Goal: Information Seeking & Learning: Learn about a topic

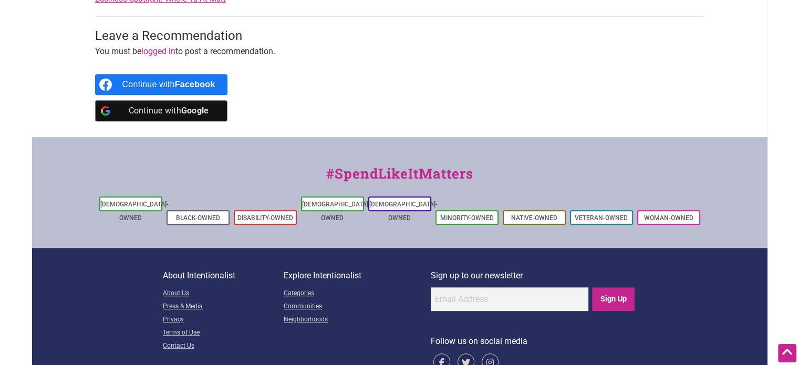
scroll to position [573, 0]
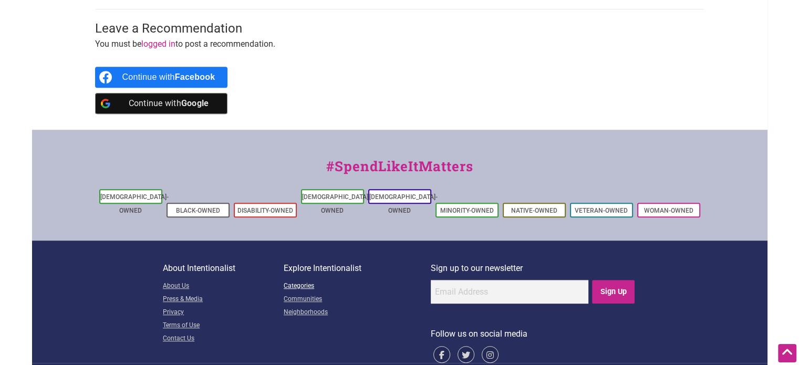
click at [291, 280] on link "Categories" at bounding box center [357, 286] width 147 height 13
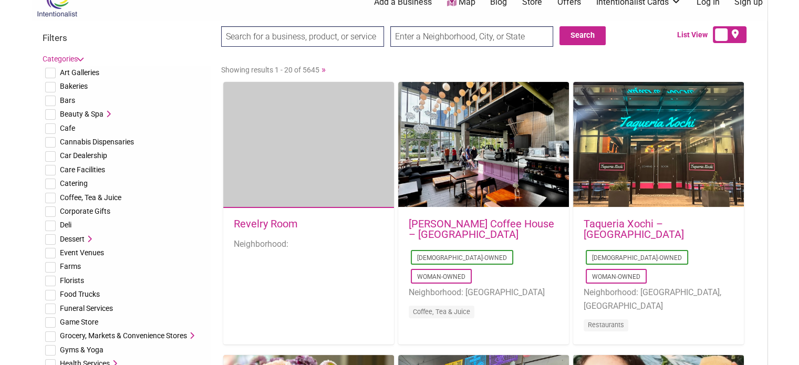
scroll to position [53, 0]
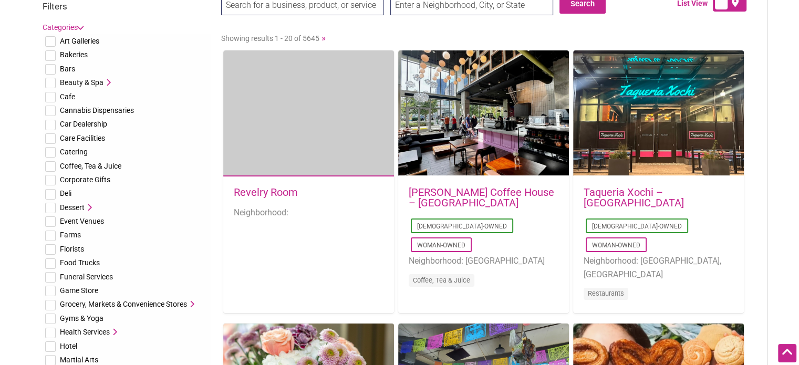
click at [49, 262] on input "checkbox" at bounding box center [50, 263] width 11 height 11
checkbox input "true"
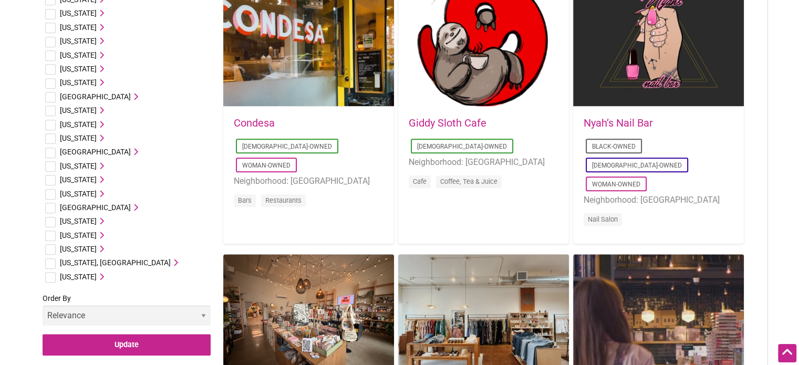
scroll to position [946, 0]
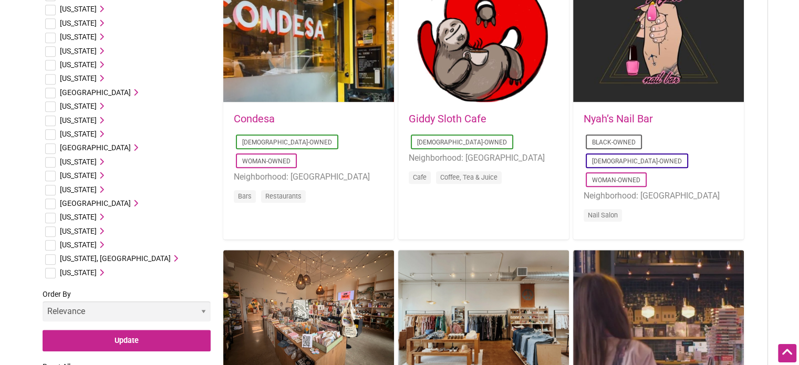
click at [80, 246] on span "Washington" at bounding box center [78, 245] width 37 height 8
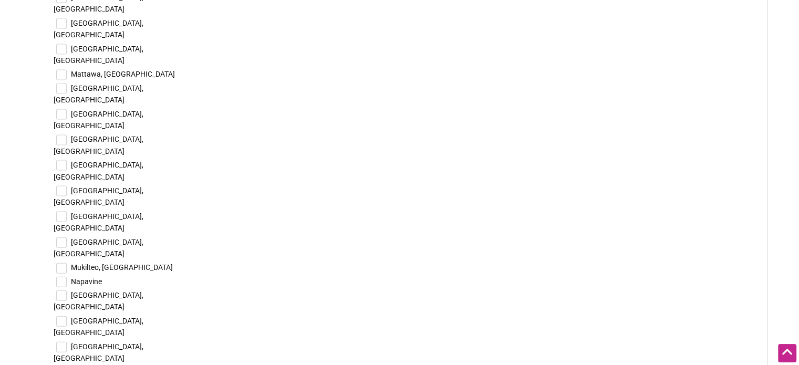
scroll to position [2259, 0]
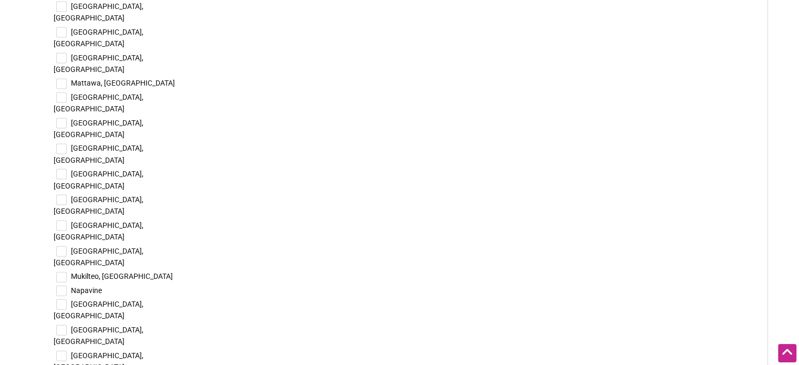
checkbox input "true"
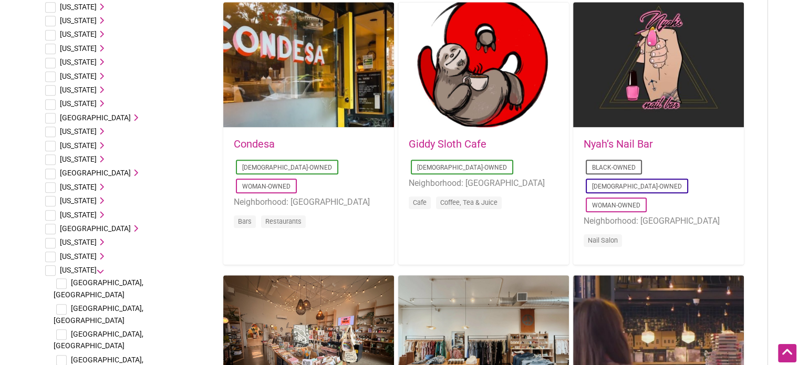
scroll to position [998, 0]
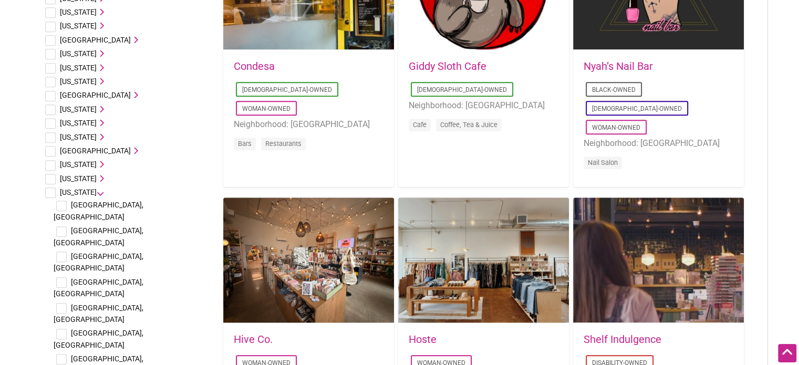
click at [63, 207] on input "checkbox" at bounding box center [61, 206] width 11 height 11
checkbox input "true"
click at [59, 226] on input "checkbox" at bounding box center [61, 231] width 11 height 11
checkbox input "true"
click at [63, 252] on input "checkbox" at bounding box center [61, 257] width 11 height 11
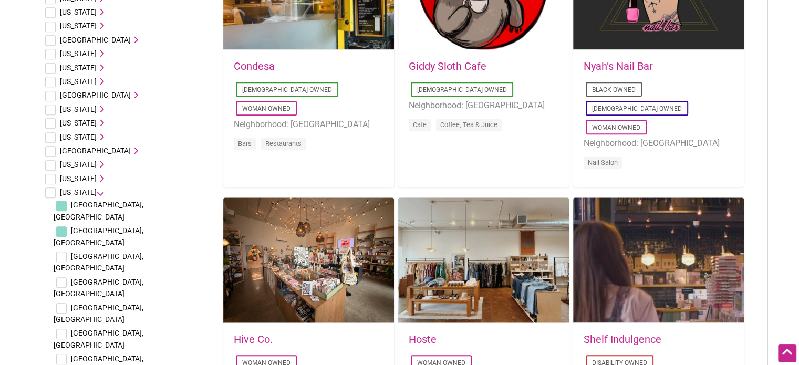
checkbox input "true"
click at [59, 277] on input "checkbox" at bounding box center [61, 282] width 11 height 11
checkbox input "true"
click at [62, 303] on input "checkbox" at bounding box center [61, 308] width 11 height 11
checkbox input "true"
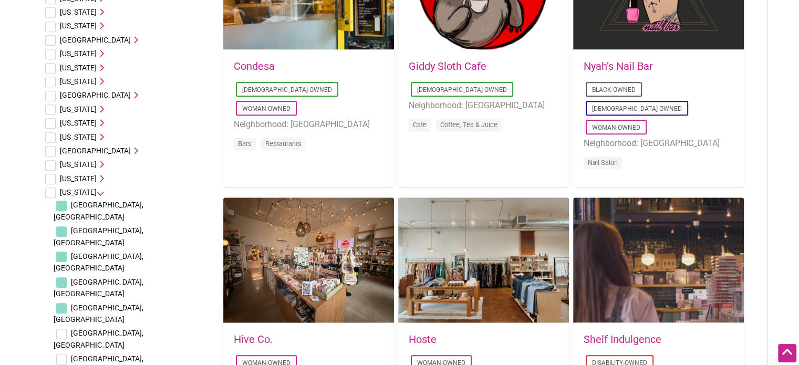
click at [60, 329] on input "checkbox" at bounding box center [61, 334] width 11 height 11
checkbox input "true"
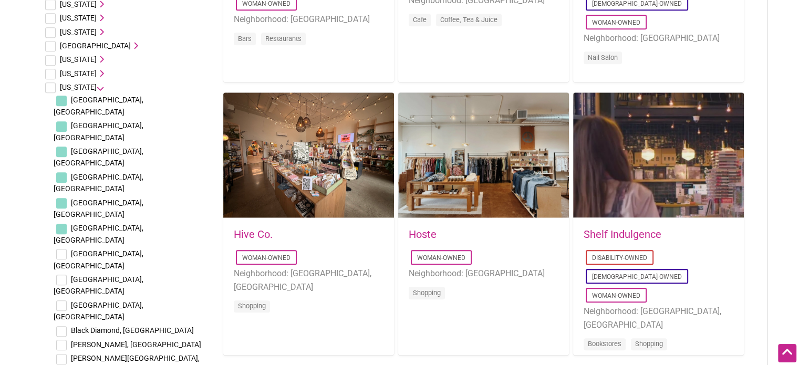
click at [60, 249] on input "checkbox" at bounding box center [61, 254] width 11 height 11
checkbox input "true"
click at [61, 275] on input "checkbox" at bounding box center [61, 280] width 11 height 11
checkbox input "true"
click at [62, 301] on input "checkbox" at bounding box center [61, 306] width 11 height 11
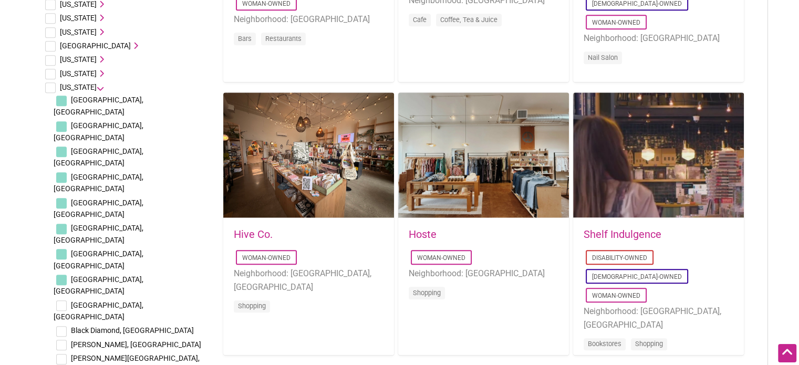
checkbox input "true"
click at [62, 326] on input "checkbox" at bounding box center [61, 331] width 11 height 11
checkbox input "true"
click at [62, 340] on input "checkbox" at bounding box center [61, 345] width 11 height 11
checkbox input "true"
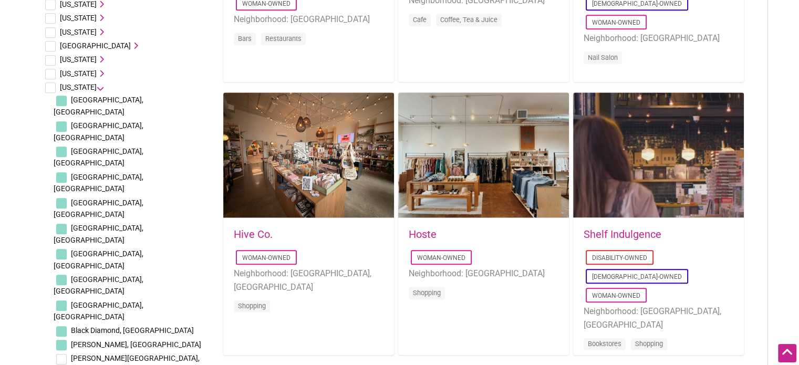
click at [59, 354] on input "checkbox" at bounding box center [61, 359] width 11 height 11
checkbox input "true"
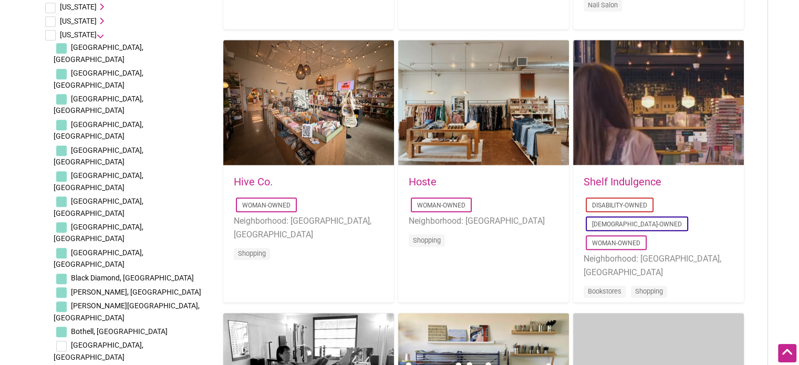
drag, startPoint x: 59, startPoint y: 228, endPoint x: 61, endPoint y: 237, distance: 9.3
click at [59, 341] on input "checkbox" at bounding box center [61, 346] width 11 height 11
checkbox input "true"
click at [60, 365] on input "checkbox" at bounding box center [61, 372] width 11 height 11
checkbox input "true"
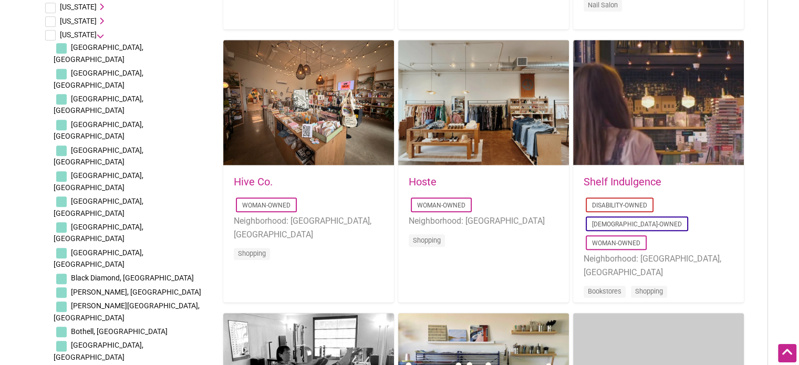
checkbox input "true"
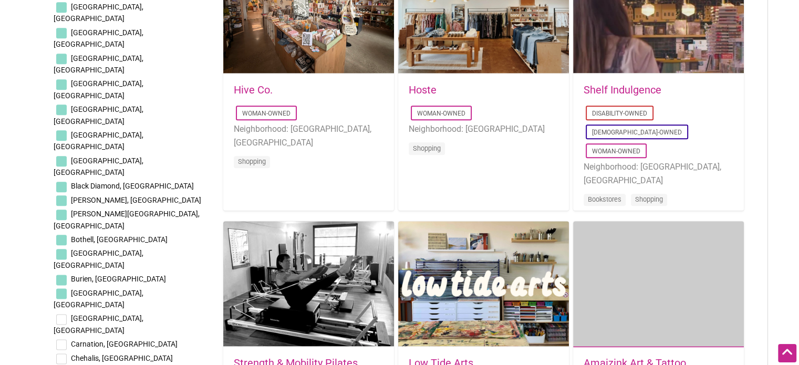
scroll to position [1261, 0]
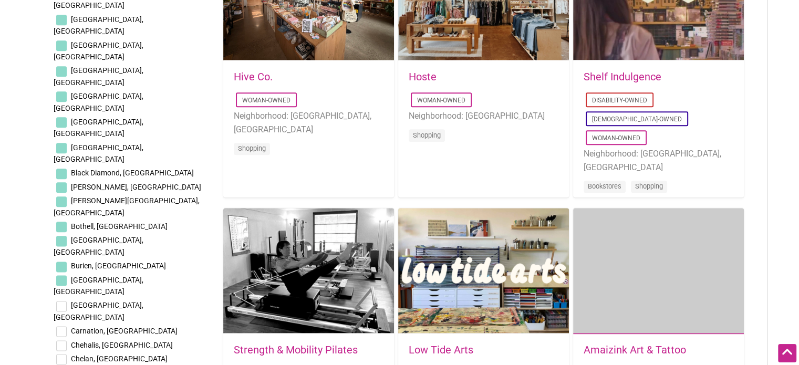
click at [61, 301] on input "checkbox" at bounding box center [61, 306] width 11 height 11
checkbox input "true"
click at [62, 326] on input "checkbox" at bounding box center [61, 331] width 11 height 11
checkbox input "true"
click at [61, 340] on input "checkbox" at bounding box center [61, 345] width 11 height 11
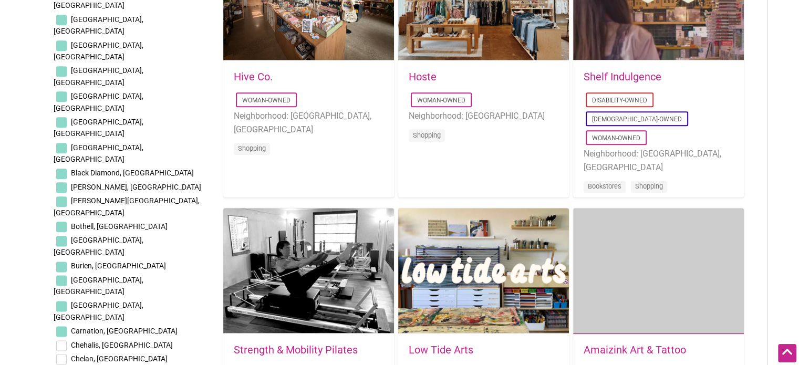
checkbox input "true"
click at [61, 354] on input "checkbox" at bounding box center [61, 359] width 11 height 11
checkbox input "true"
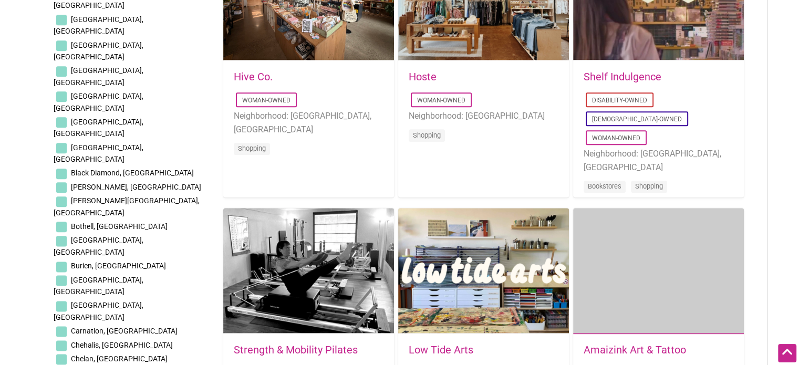
checkbox input "true"
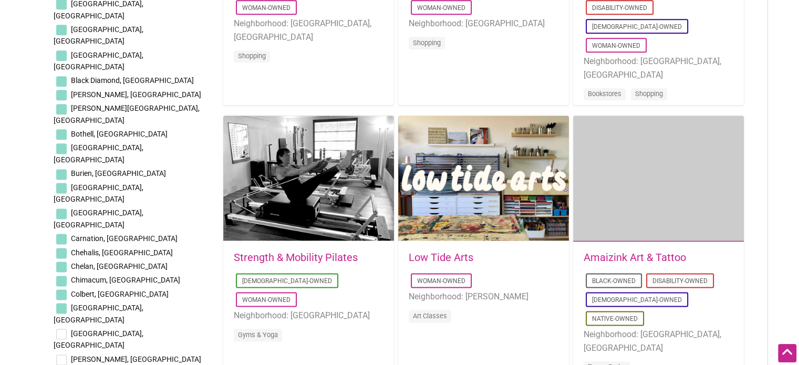
scroll to position [1366, 0]
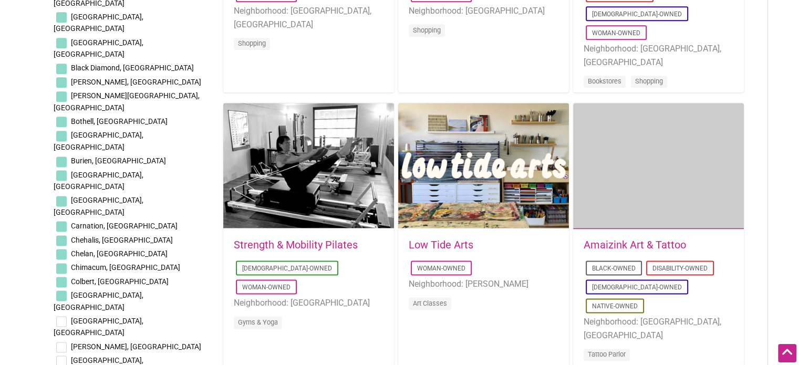
click at [61, 316] on input "checkbox" at bounding box center [61, 321] width 11 height 11
checkbox input "true"
click at [59, 342] on input "checkbox" at bounding box center [61, 347] width 11 height 11
checkbox input "true"
click at [61, 356] on input "checkbox" at bounding box center [61, 361] width 11 height 11
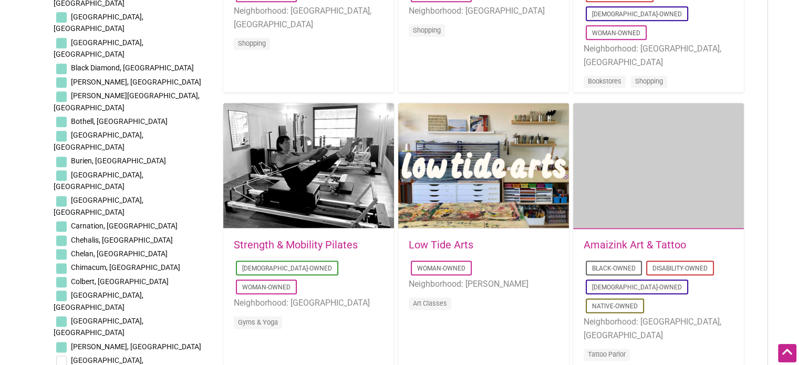
checkbox input "true"
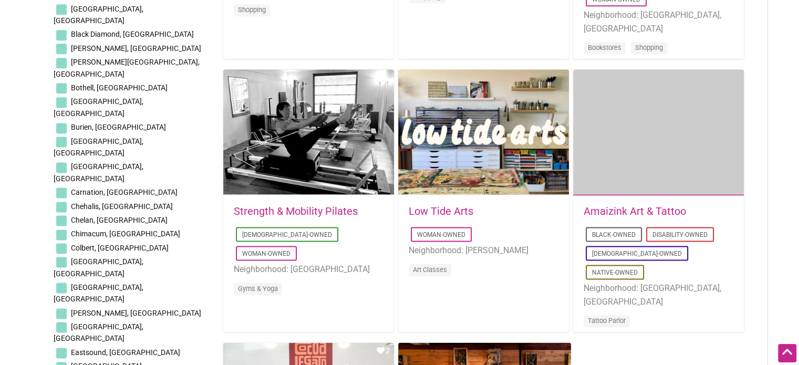
scroll to position [1419, 0]
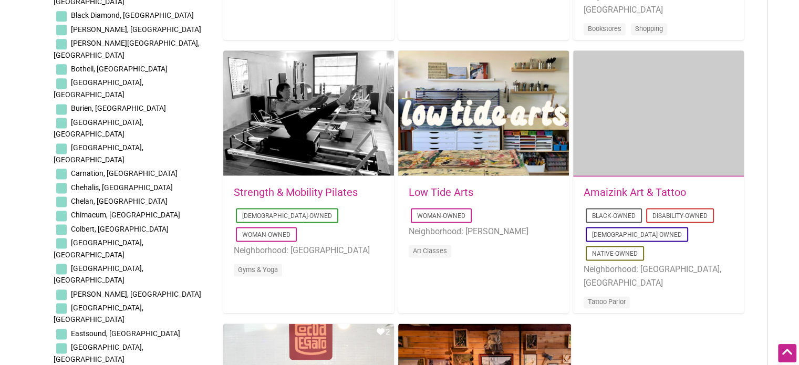
checkbox input "true"
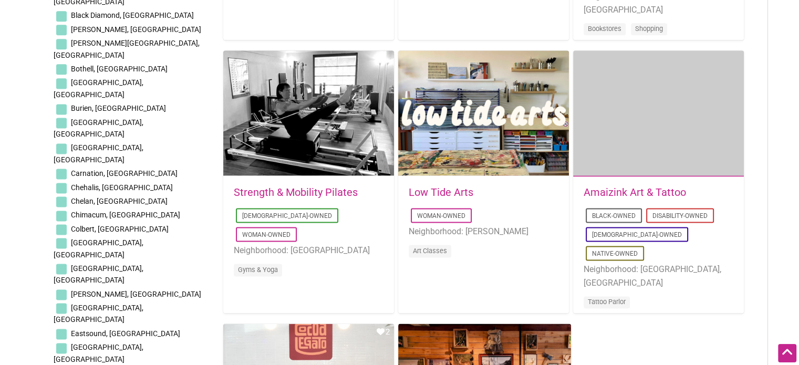
checkbox input "true"
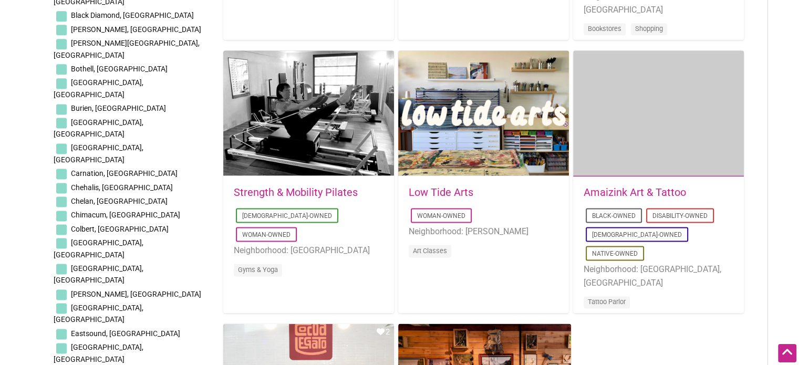
checkbox input "true"
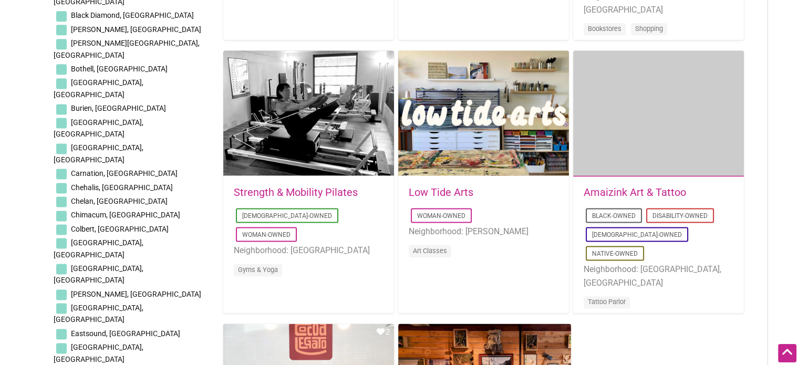
checkbox input "true"
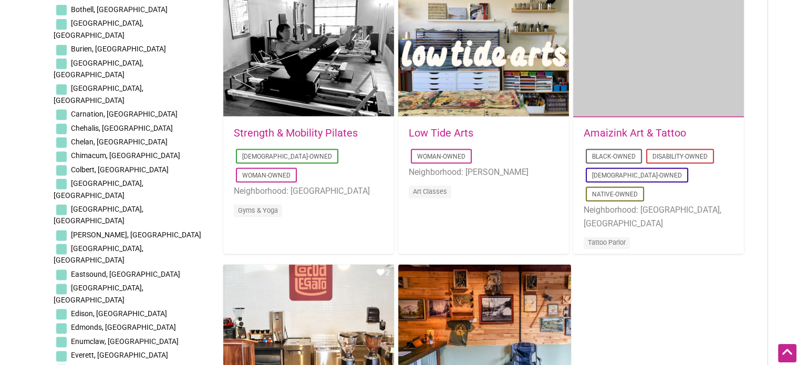
scroll to position [1524, 0]
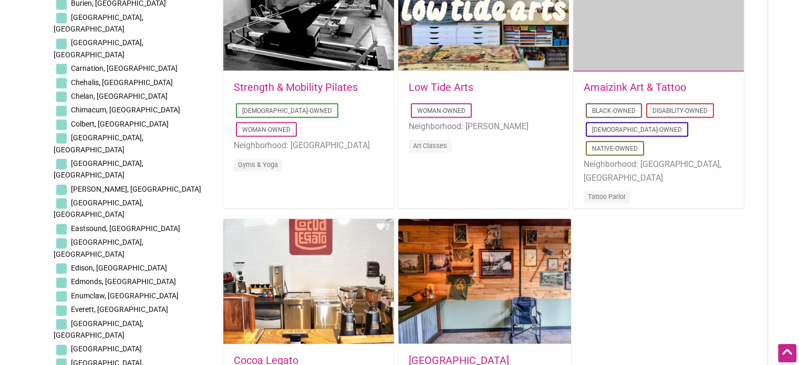
drag, startPoint x: 61, startPoint y: 178, endPoint x: 60, endPoint y: 197, distance: 19.4
checkbox input "true"
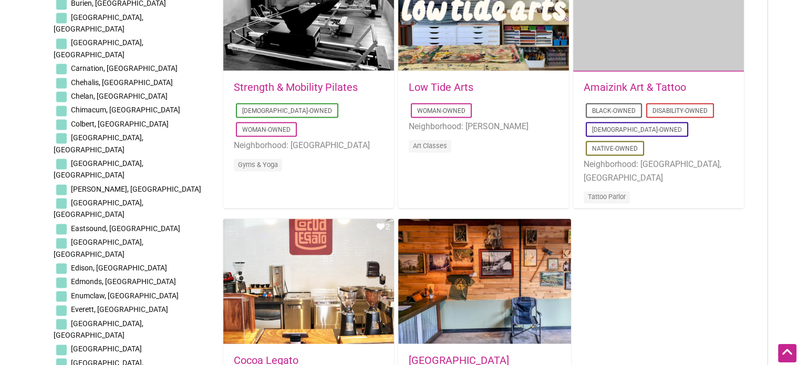
checkbox input "true"
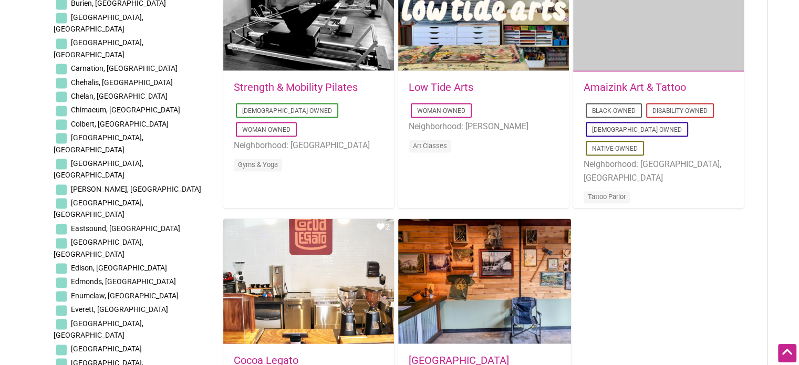
checkbox input "true"
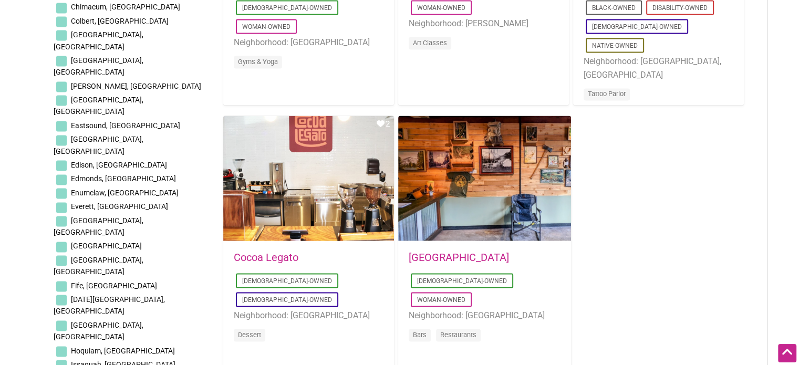
scroll to position [1629, 0]
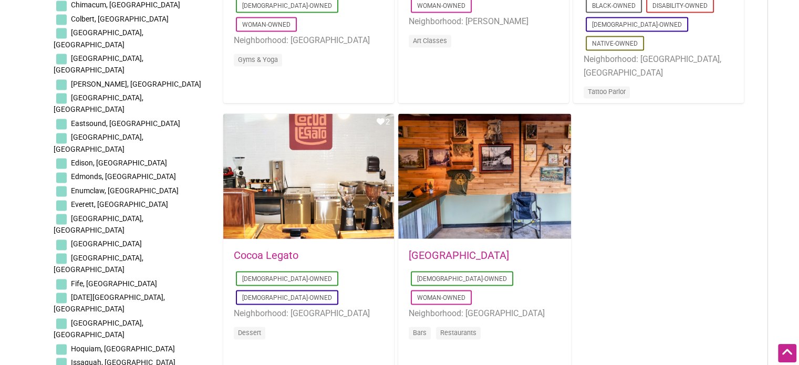
checkbox input "true"
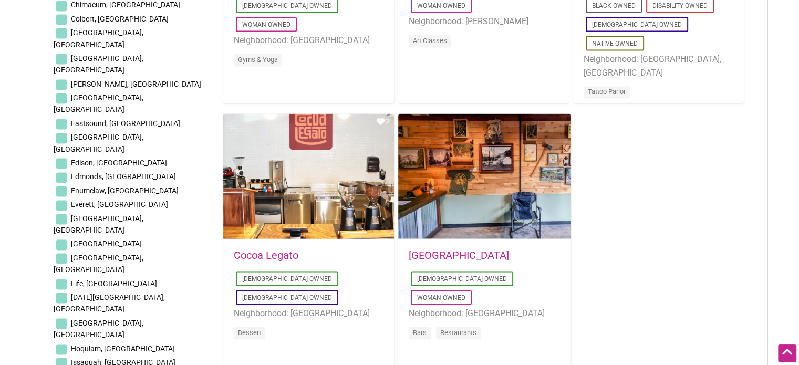
checkbox input "true"
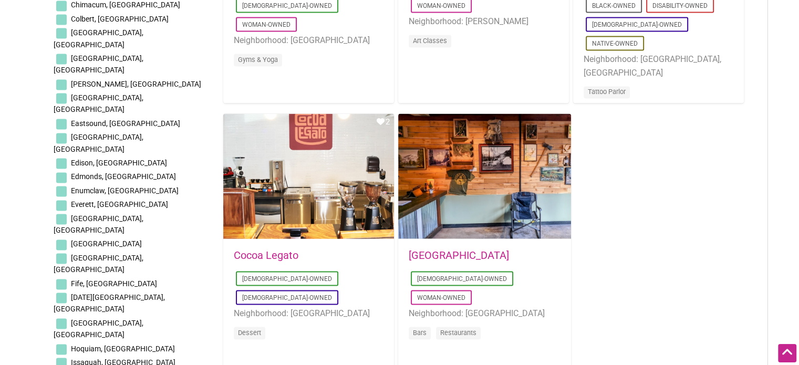
checkbox input "true"
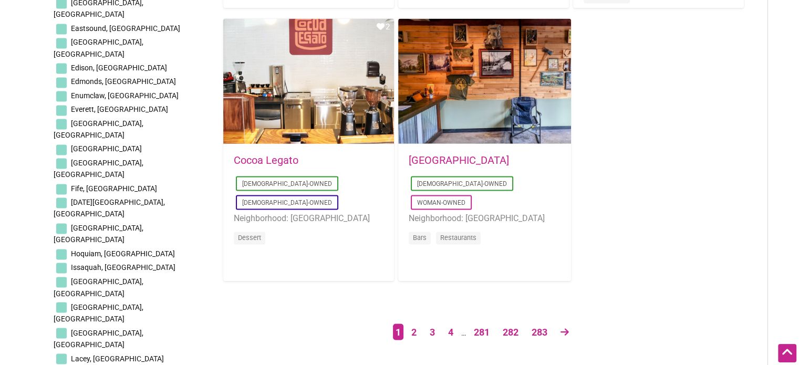
scroll to position [1734, 0]
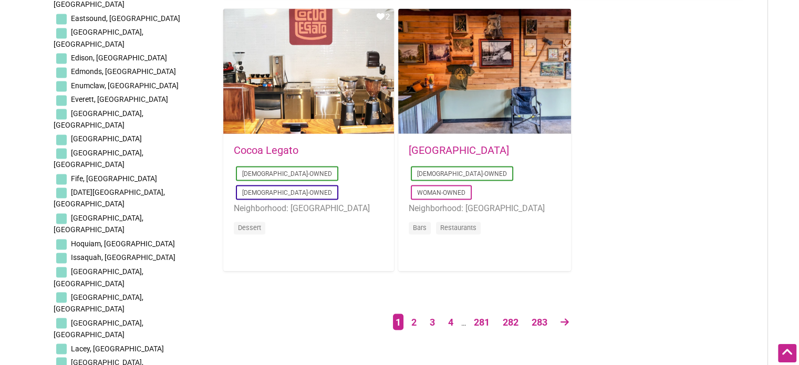
checkbox input "true"
drag, startPoint x: 60, startPoint y: 163, endPoint x: 64, endPoint y: 180, distance: 16.7
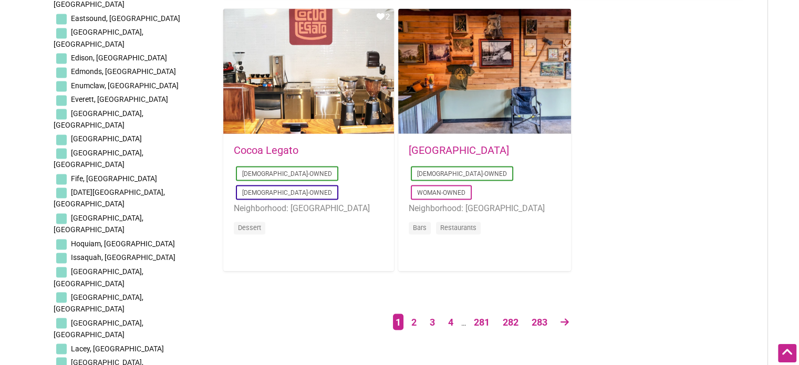
checkbox input "true"
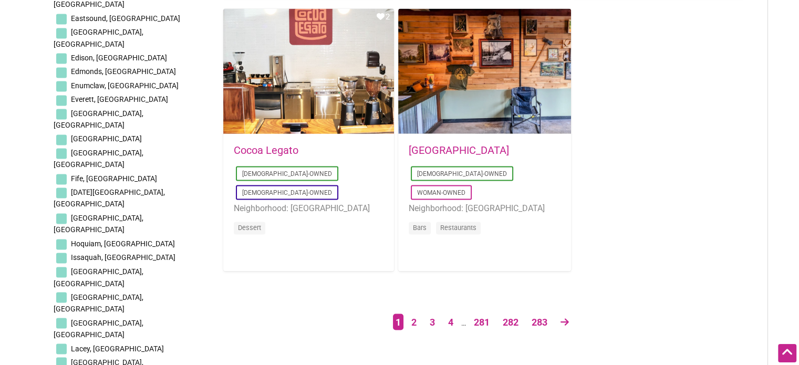
checkbox input "true"
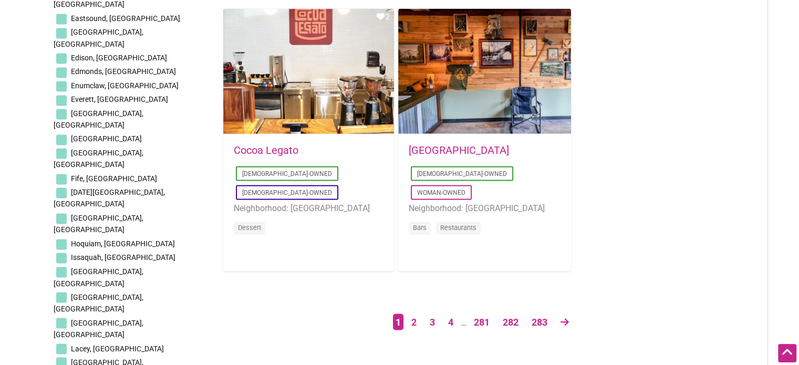
checkbox input "true"
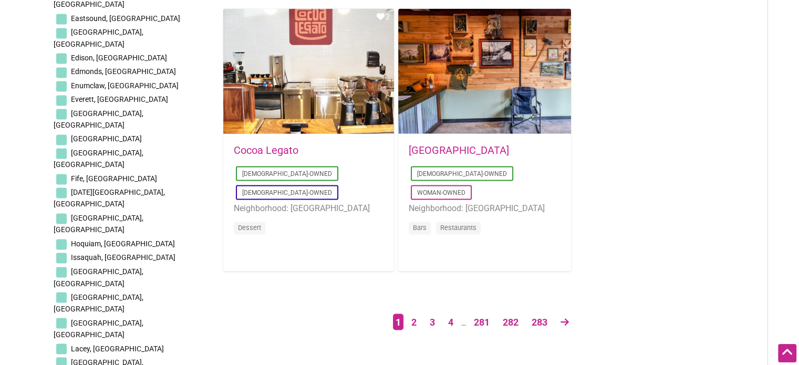
checkbox input "true"
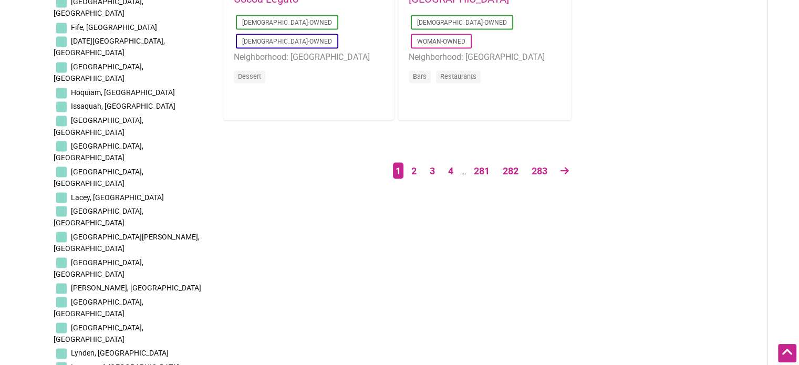
scroll to position [1891, 0]
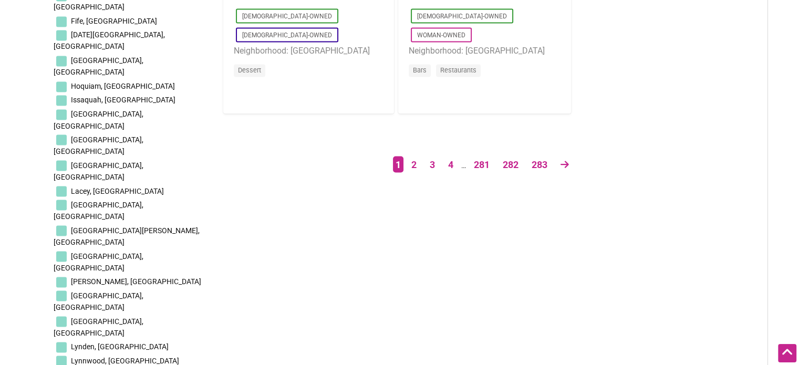
checkbox input "true"
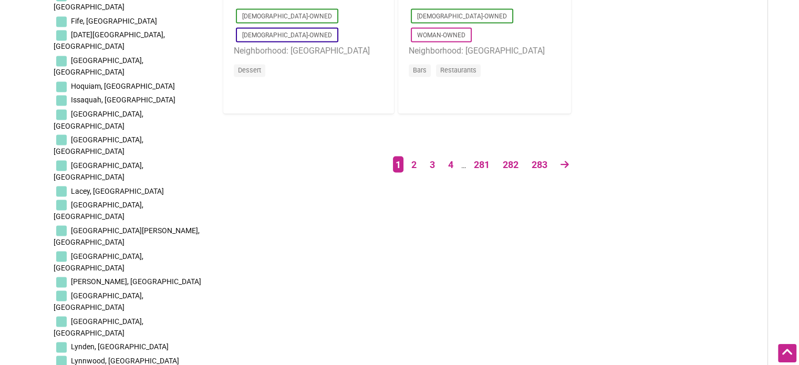
checkbox input "true"
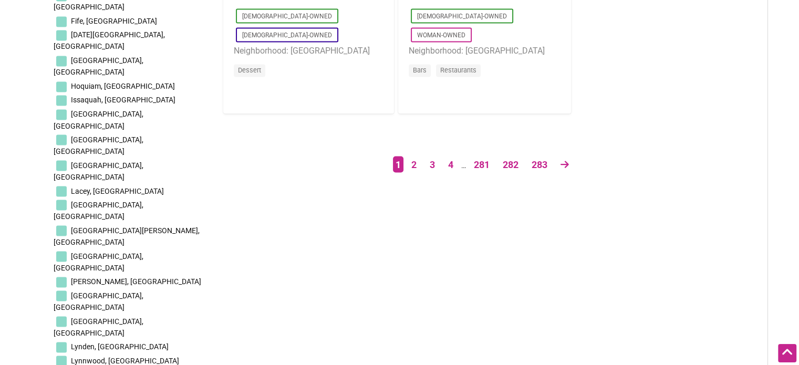
checkbox input "true"
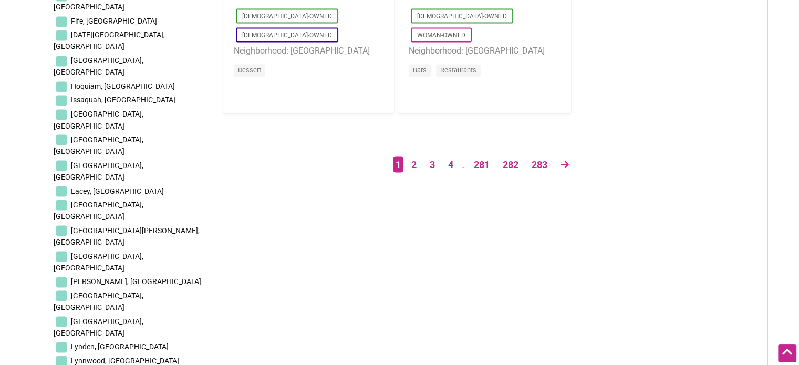
checkbox input "true"
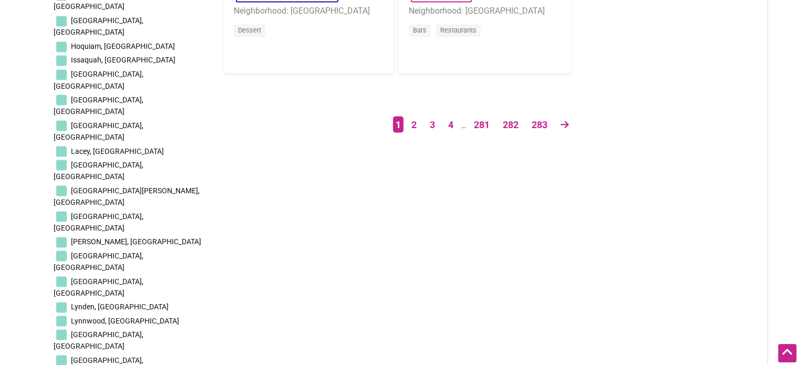
scroll to position [1997, 0]
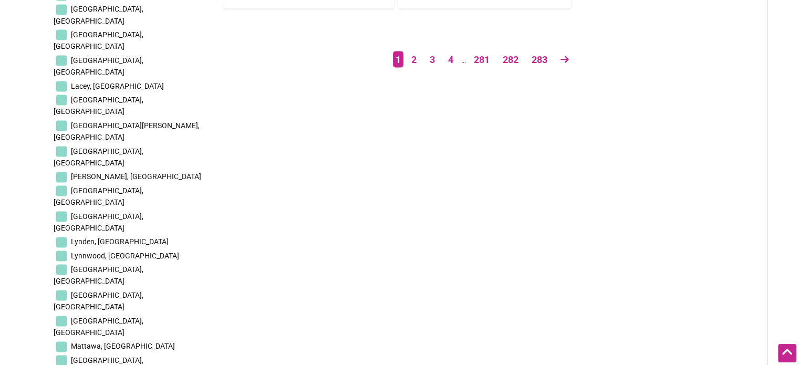
checkbox input "true"
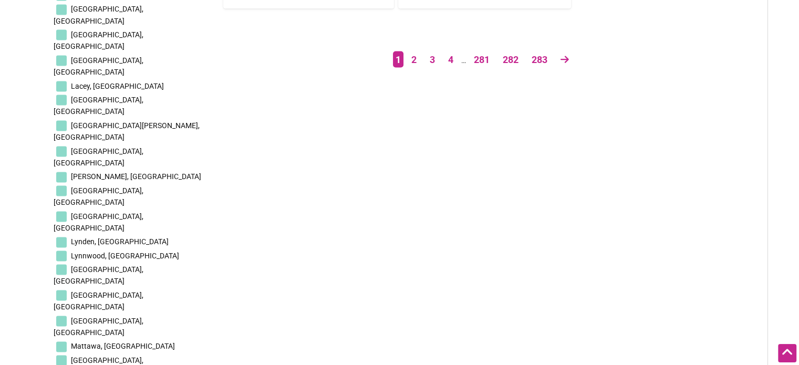
checkbox input "true"
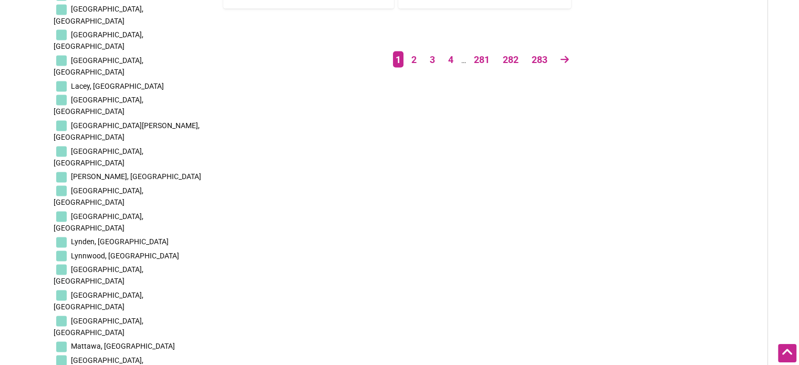
checkbox input "true"
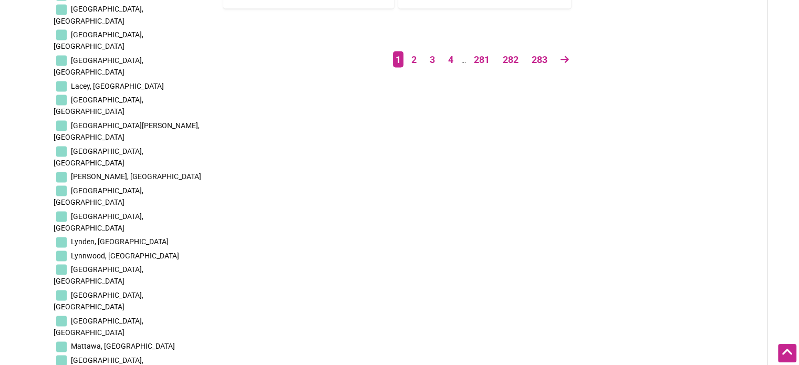
checkbox input "true"
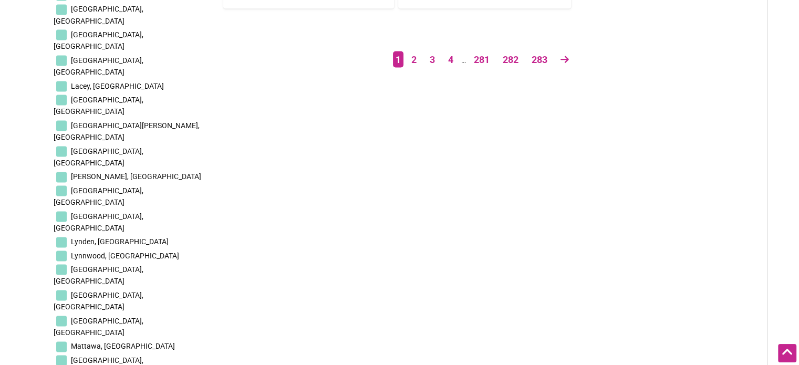
checkbox input "true"
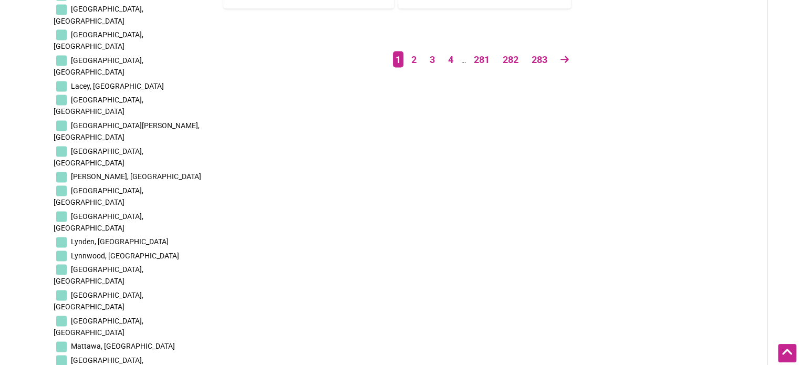
checkbox input "true"
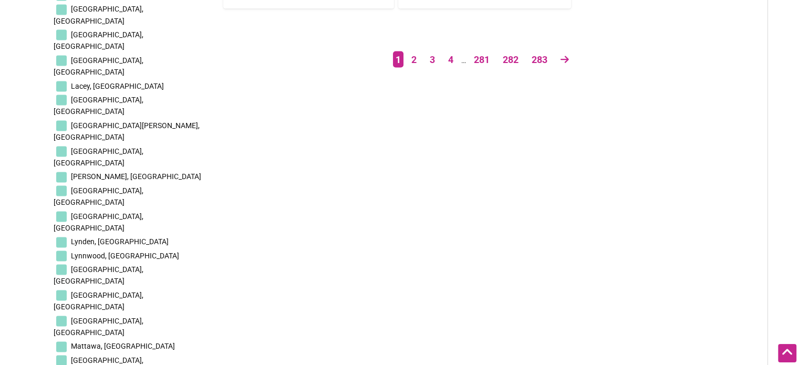
checkbox input "true"
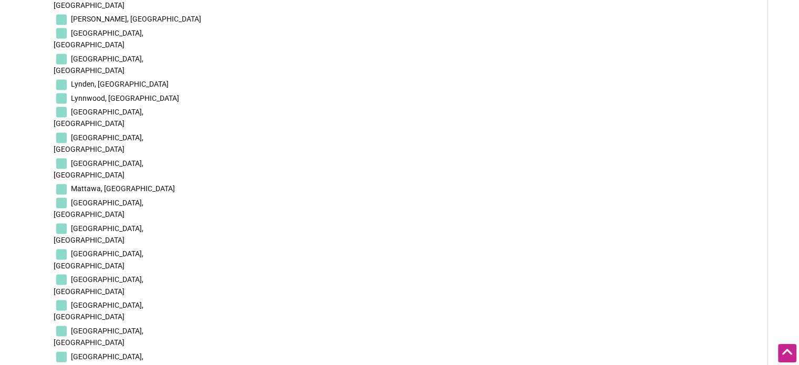
scroll to position [2154, 0]
checkbox input "true"
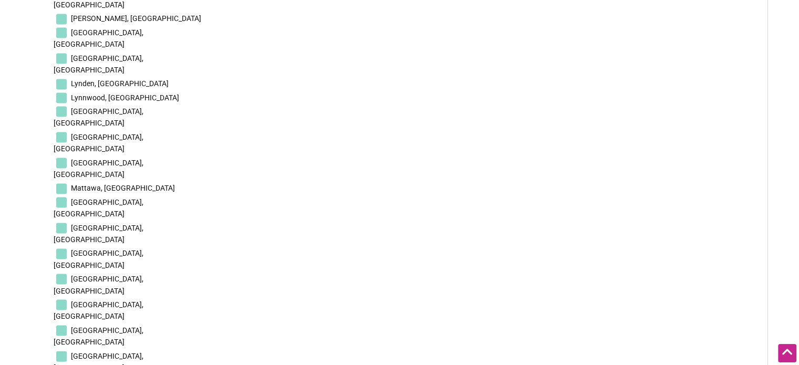
checkbox input "true"
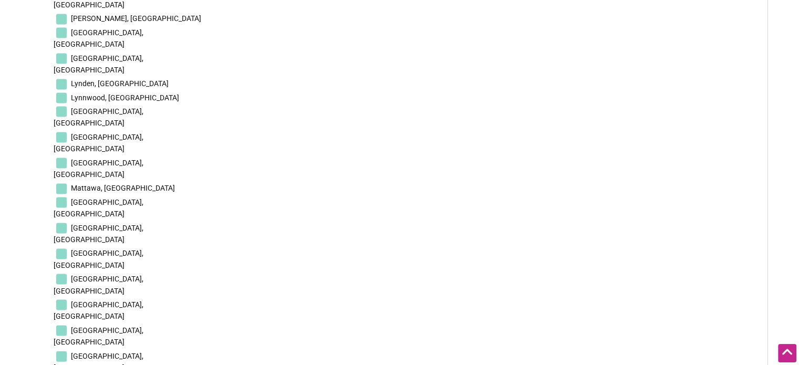
checkbox input "true"
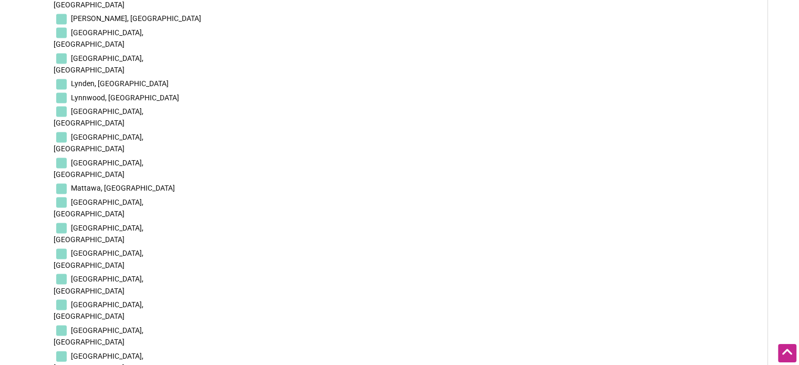
checkbox input "true"
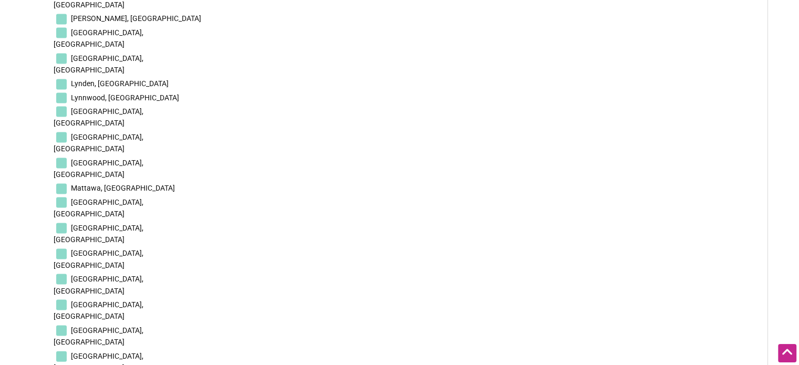
checkbox input "true"
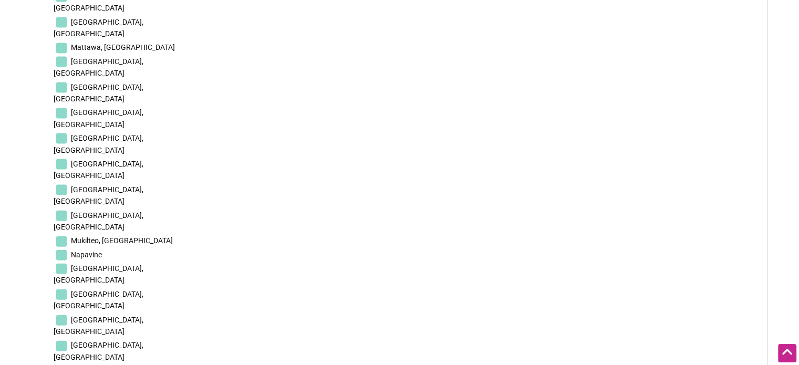
scroll to position [2312, 0]
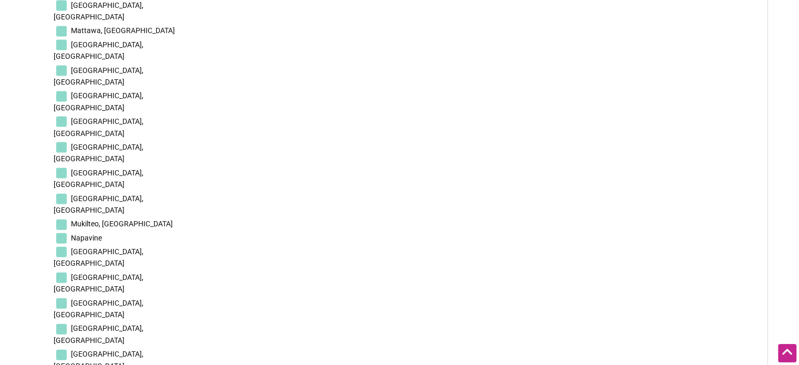
checkbox input "true"
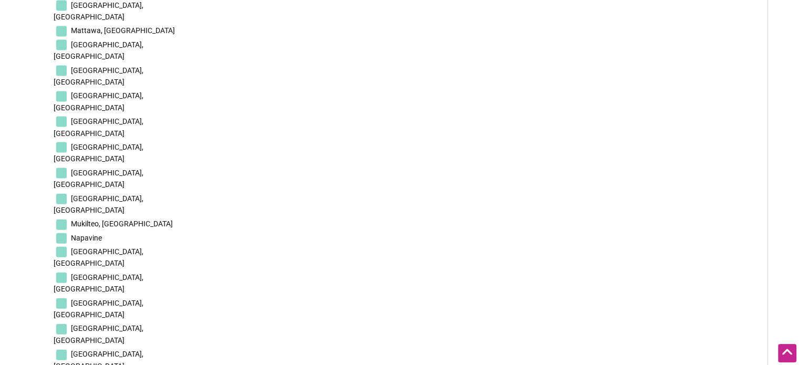
checkbox input "true"
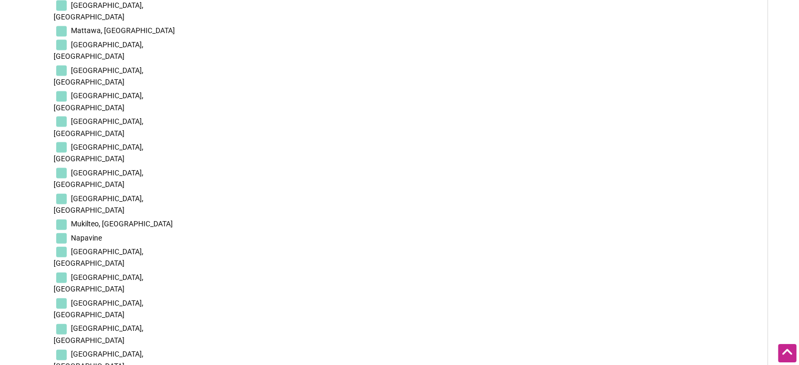
checkbox input "true"
drag, startPoint x: 61, startPoint y: 278, endPoint x: 63, endPoint y: 287, distance: 9.1
checkbox input "true"
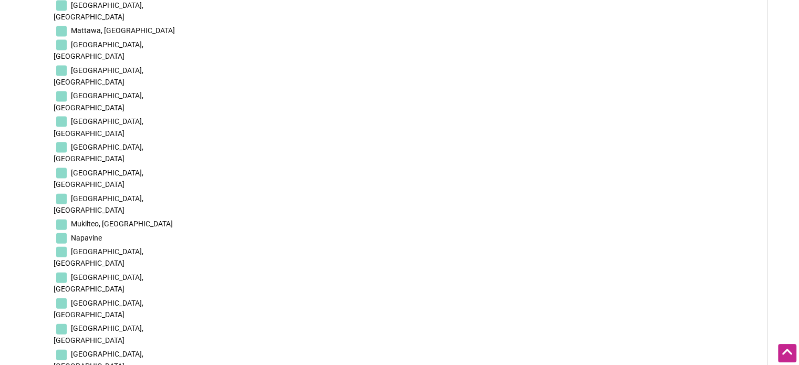
checkbox input "true"
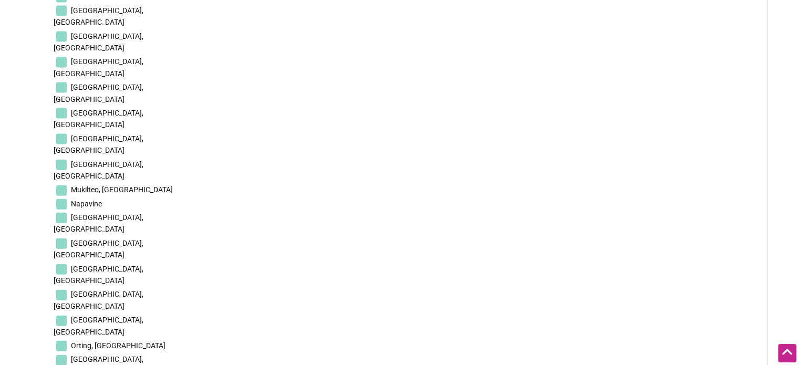
scroll to position [2364, 0]
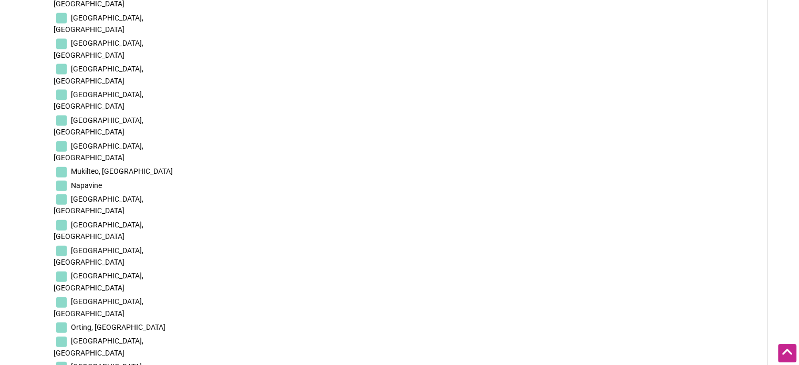
checkbox input "true"
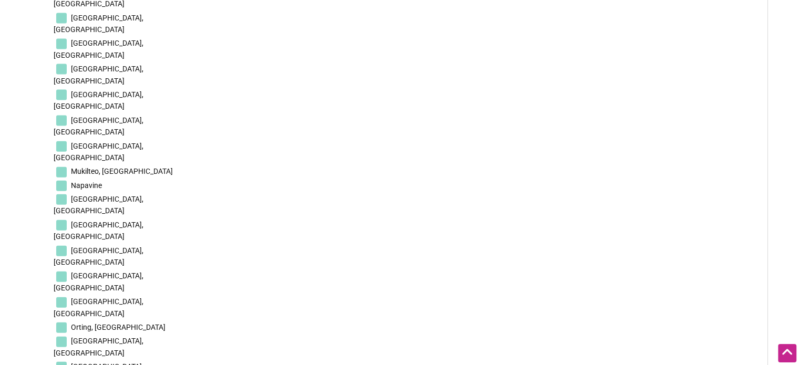
checkbox input "true"
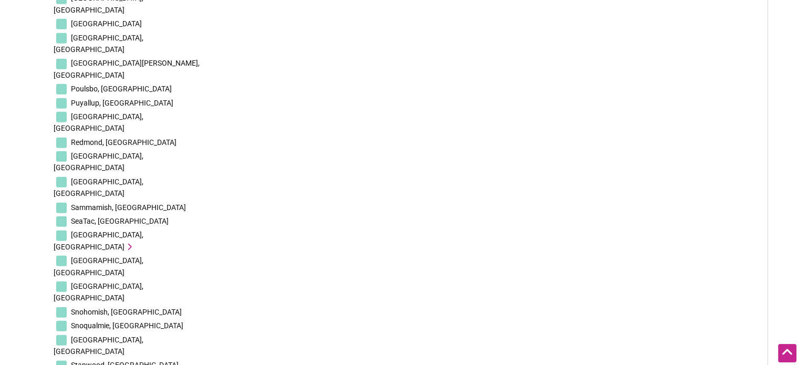
scroll to position [2553, 0]
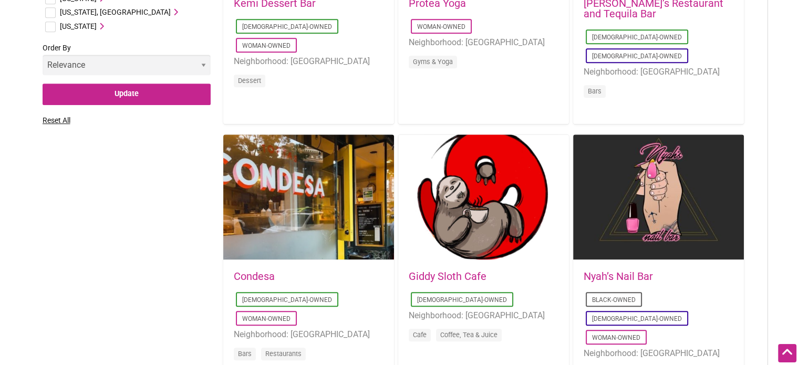
scroll to position [630, 0]
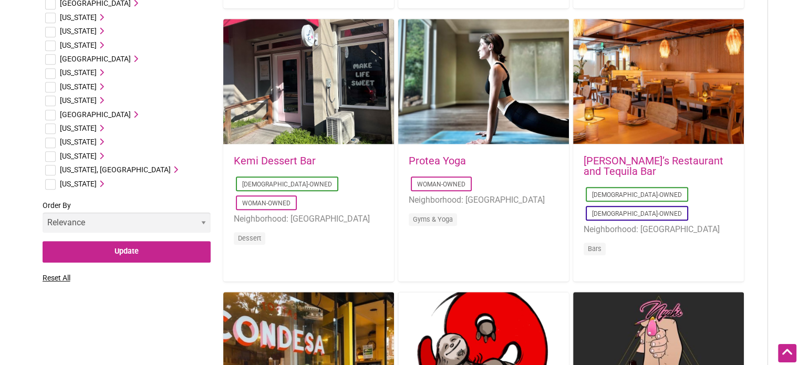
click at [93, 157] on span "Washington" at bounding box center [78, 156] width 37 height 8
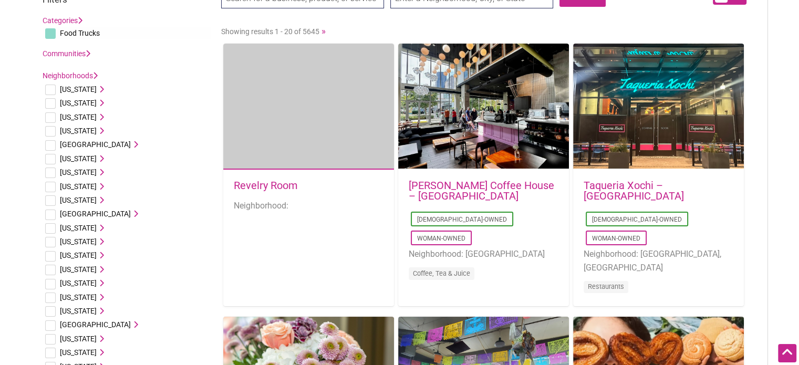
scroll to position [0, 0]
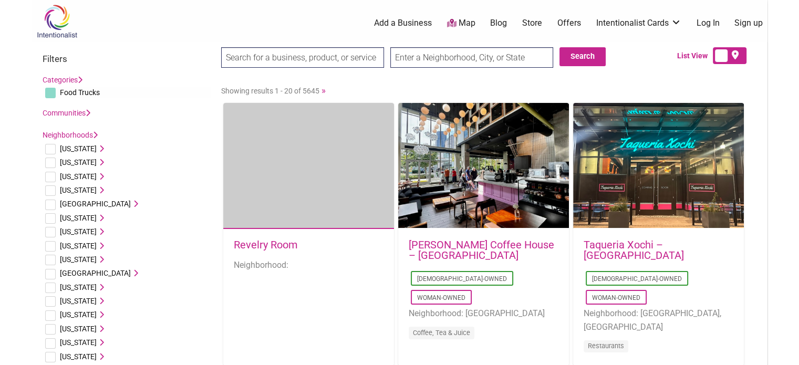
click at [325, 55] on input "search" at bounding box center [302, 57] width 163 height 20
click at [503, 60] on input "text" at bounding box center [471, 57] width 163 height 20
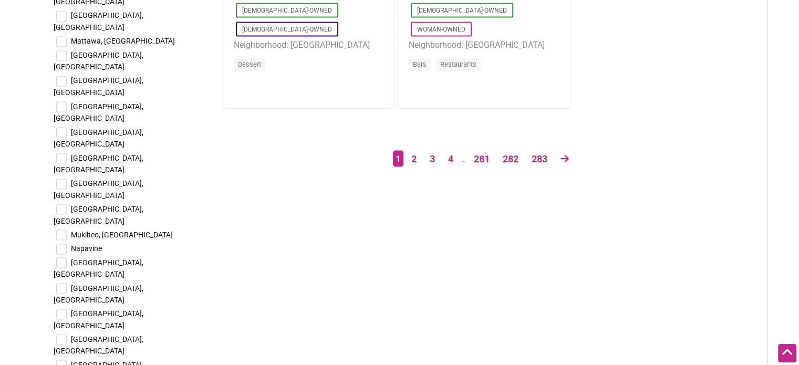
scroll to position [1891, 0]
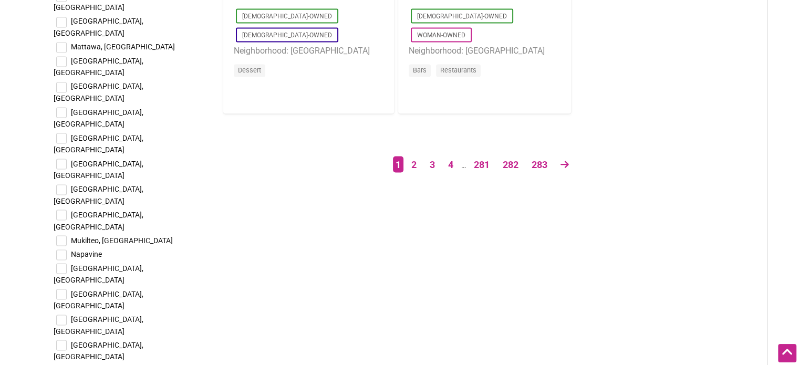
checkbox input "true"
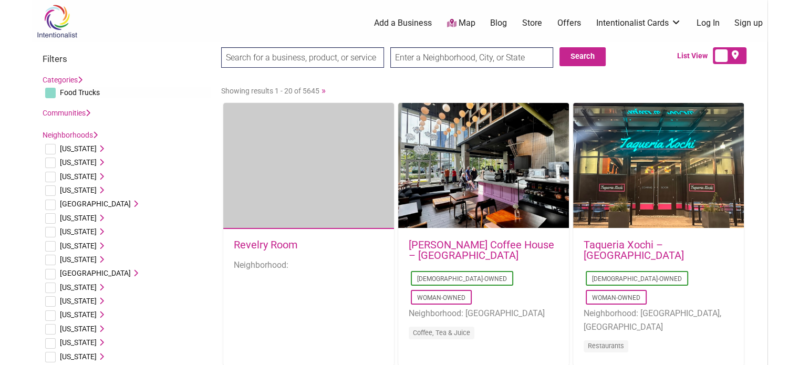
click at [317, 60] on input "search" at bounding box center [302, 57] width 163 height 20
click at [72, 81] on link "Categories" at bounding box center [63, 80] width 40 height 8
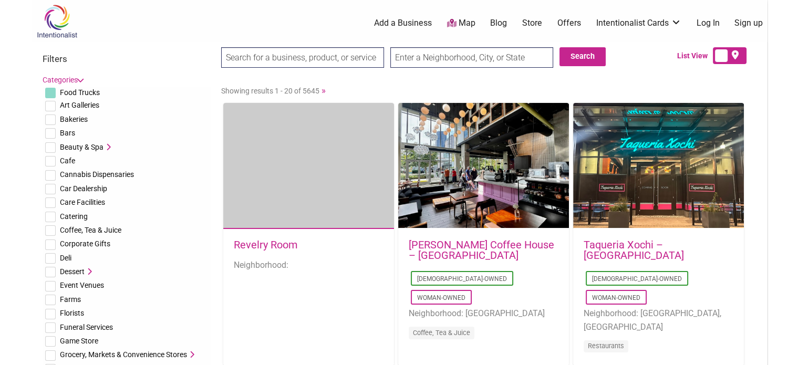
click at [72, 81] on link "Categories" at bounding box center [63, 80] width 40 height 8
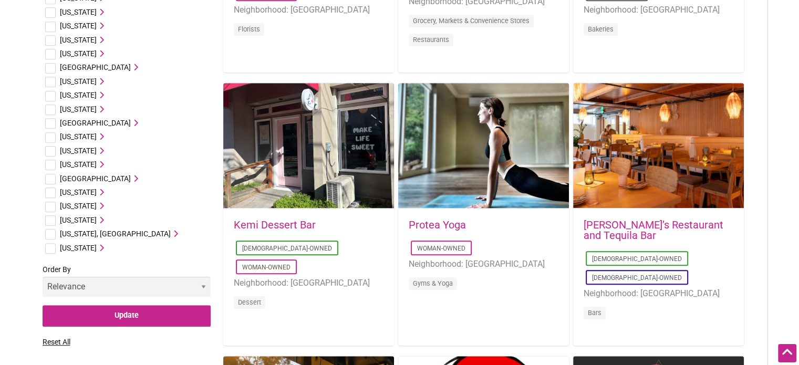
scroll to position [683, 0]
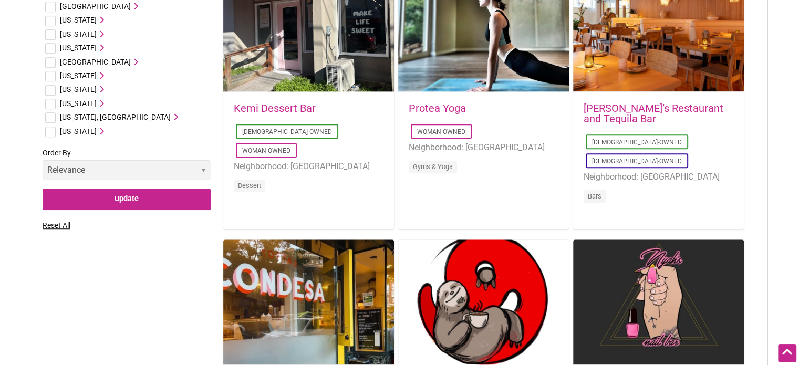
click at [51, 104] on input "checkbox" at bounding box center [50, 104] width 11 height 11
checkbox input "true"
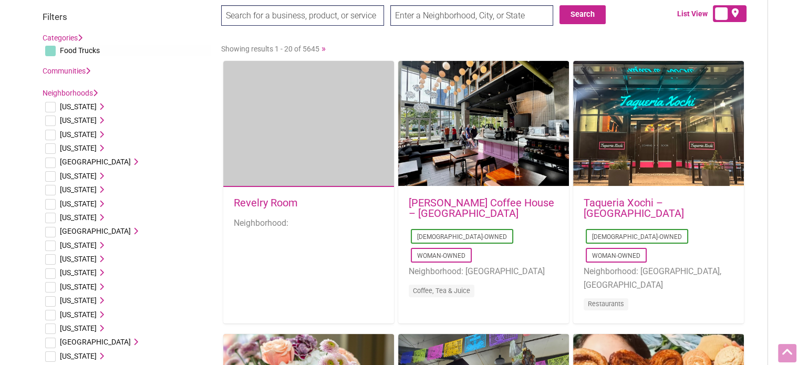
scroll to position [0, 0]
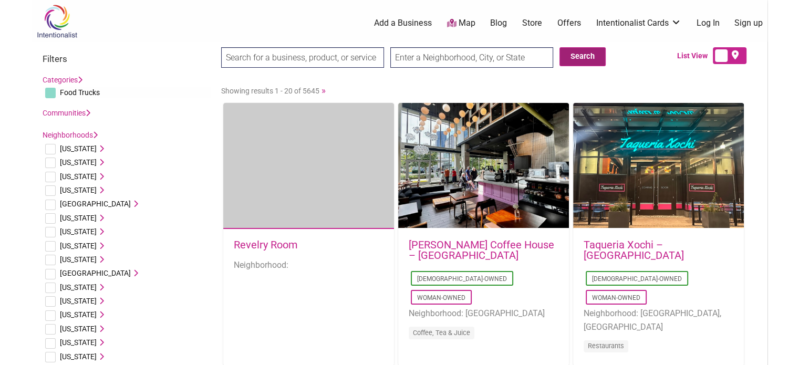
click at [572, 54] on button "Search" at bounding box center [583, 56] width 46 height 19
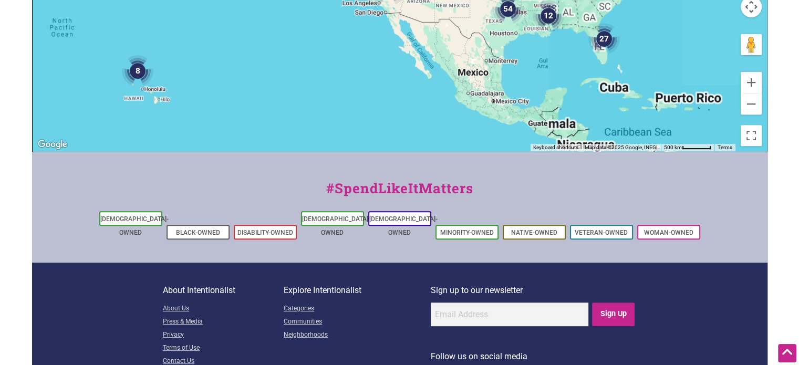
scroll to position [436, 0]
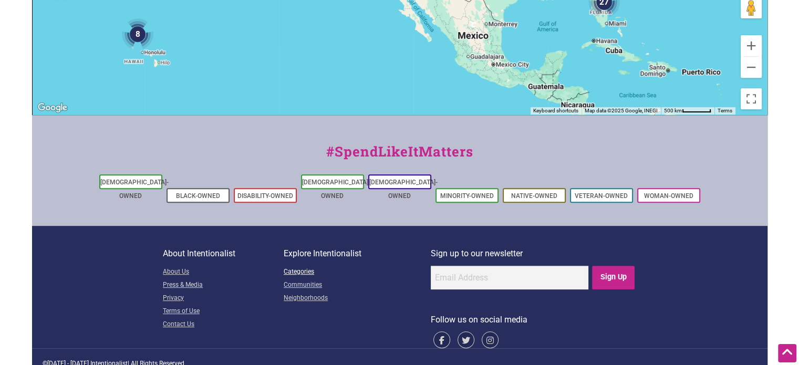
click at [295, 266] on link "Categories" at bounding box center [357, 272] width 147 height 13
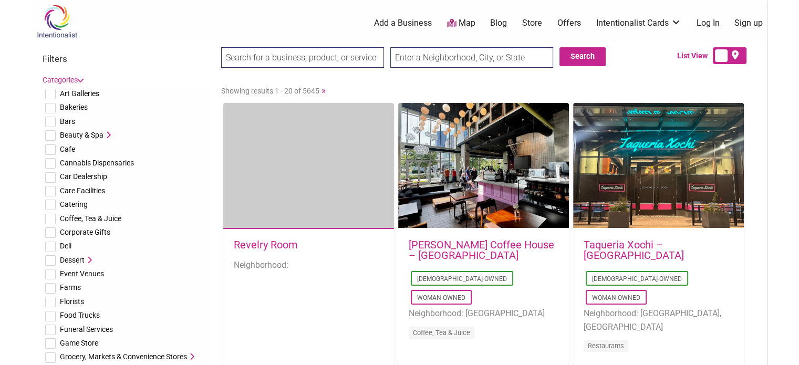
click at [49, 317] on input "checkbox" at bounding box center [50, 316] width 11 height 11
checkbox input "true"
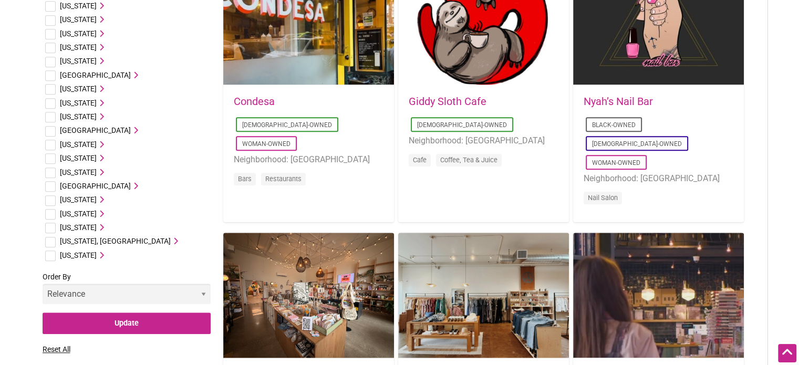
scroll to position [1051, 0]
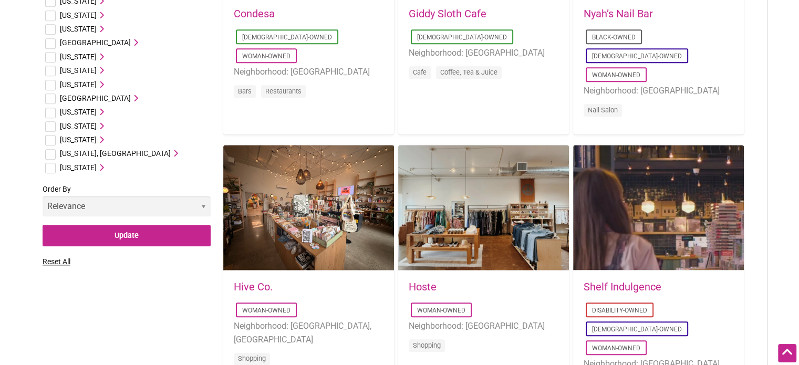
click at [54, 140] on input "checkbox" at bounding box center [50, 140] width 11 height 11
checkbox input "true"
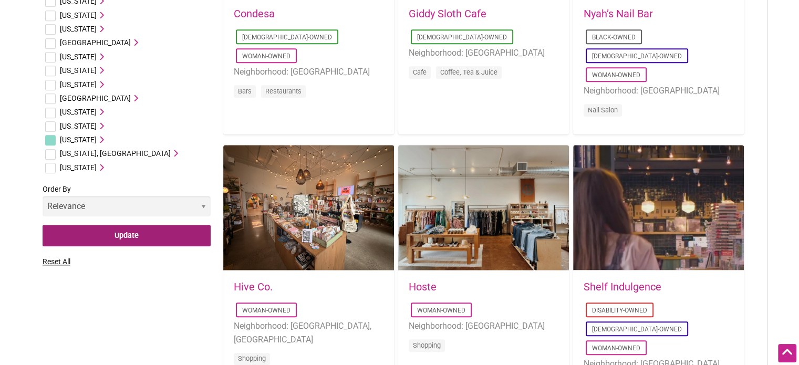
click at [132, 240] on input "Update" at bounding box center [127, 236] width 168 height 22
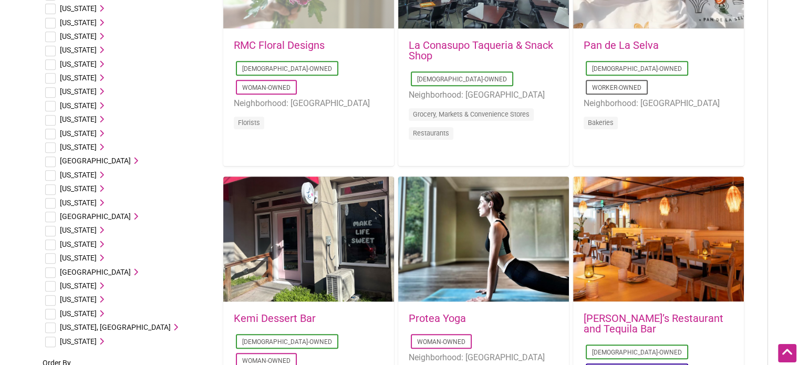
scroll to position [736, 0]
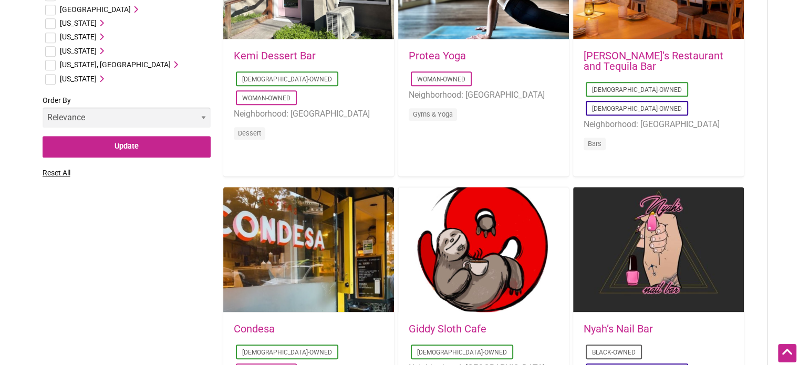
click at [53, 63] on input "checkbox" at bounding box center [50, 65] width 11 height 11
checkbox input "true"
click at [48, 51] on input "checkbox" at bounding box center [50, 51] width 11 height 11
checkbox input "true"
click at [48, 60] on input "checkbox" at bounding box center [50, 65] width 11 height 11
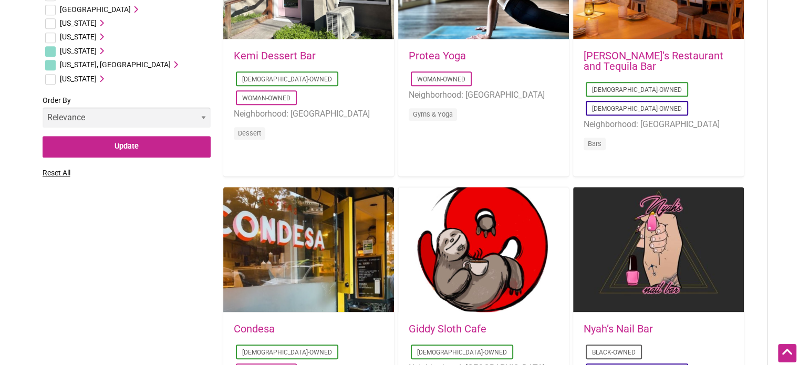
checkbox input "false"
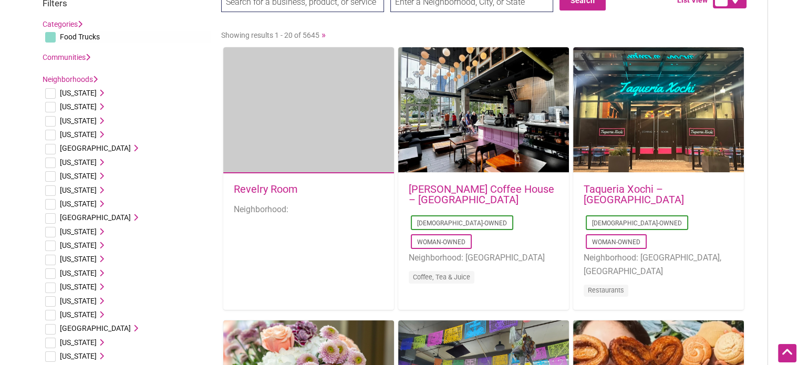
scroll to position [0, 0]
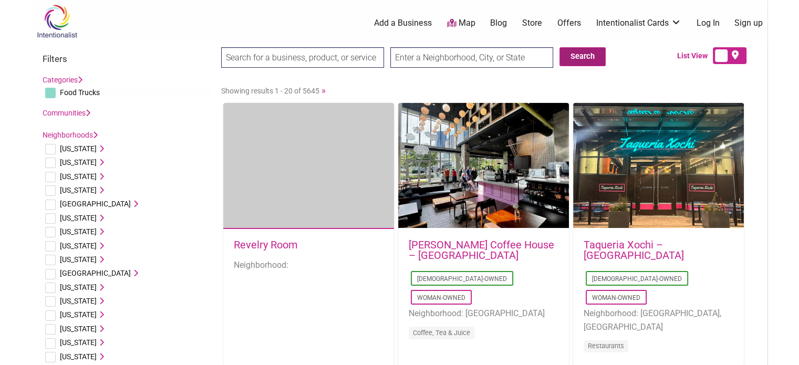
click at [580, 58] on button "Search" at bounding box center [583, 56] width 46 height 19
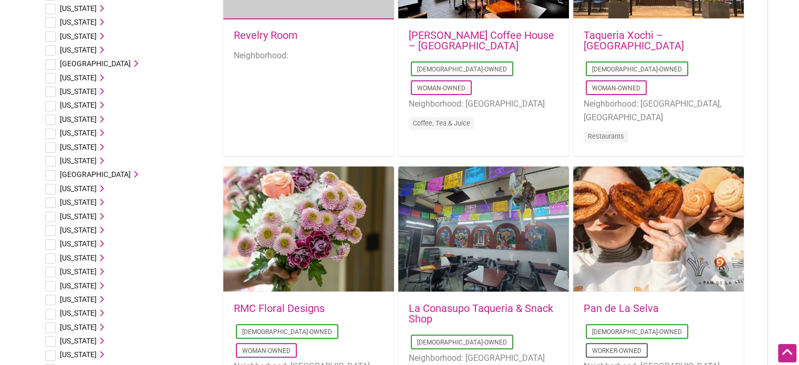
scroll to position [195, 0]
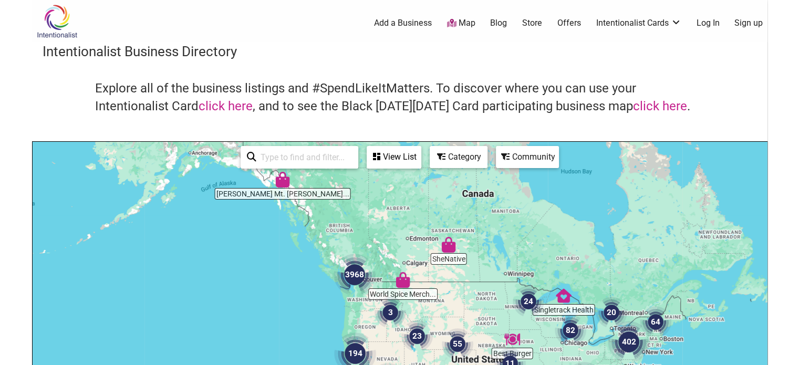
click at [455, 159] on div "Category" at bounding box center [459, 157] width 56 height 20
